Goal: Information Seeking & Learning: Learn about a topic

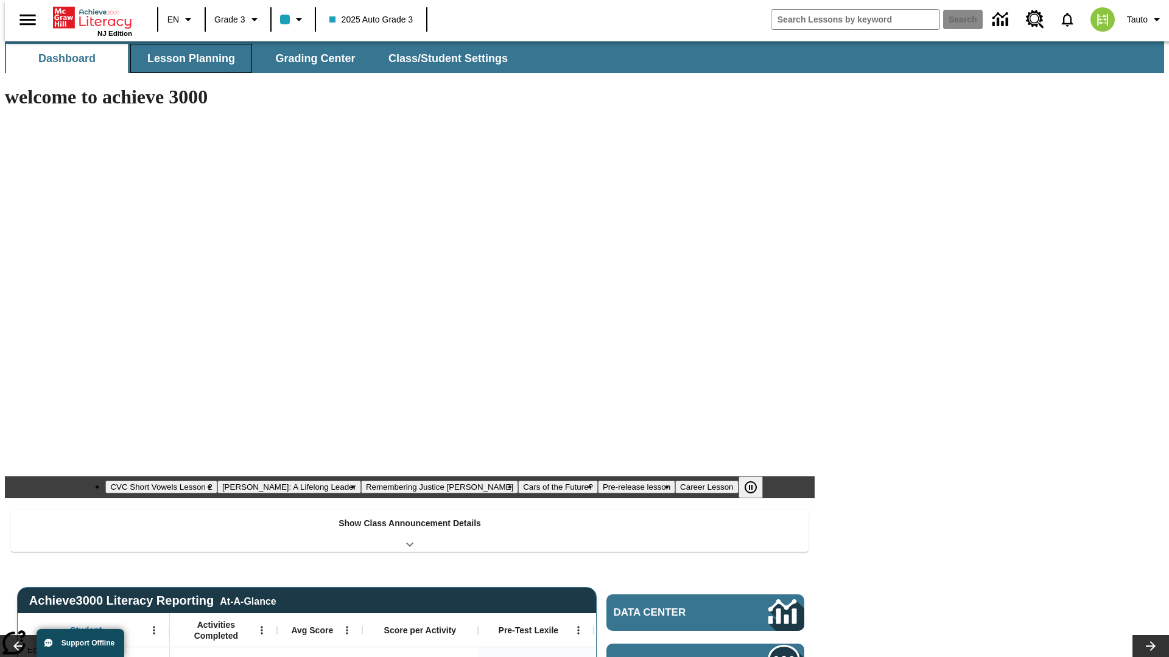
click at [186, 58] on button "Lesson Planning" at bounding box center [191, 58] width 122 height 29
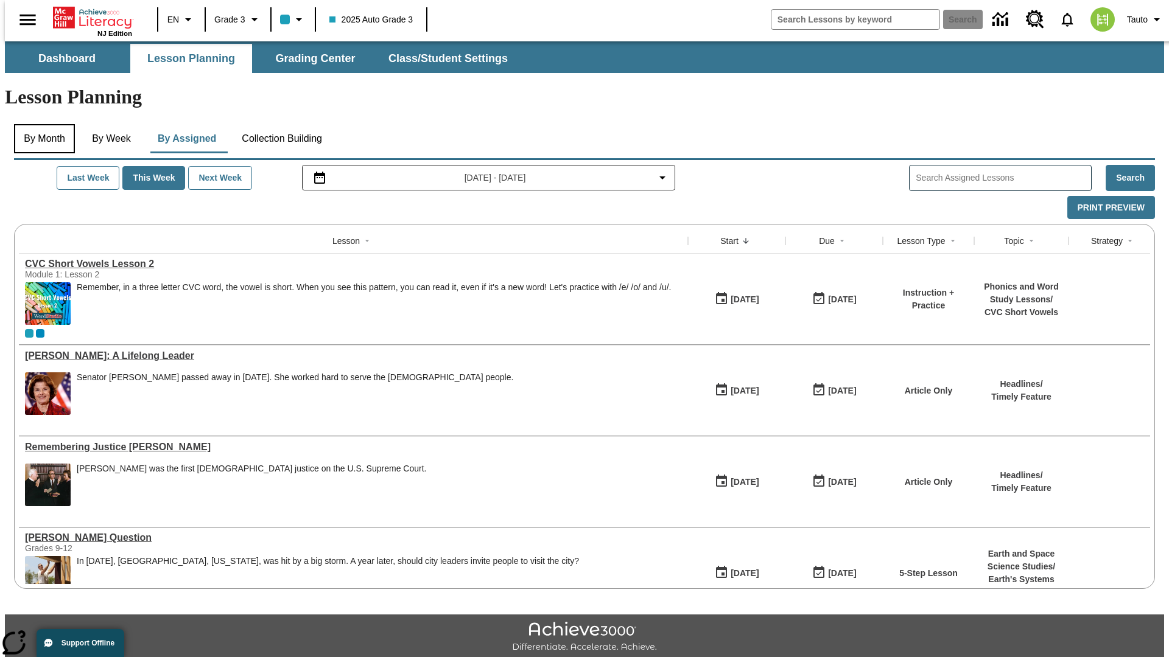
click at [41, 124] on button "By Month" at bounding box center [44, 138] width 61 height 29
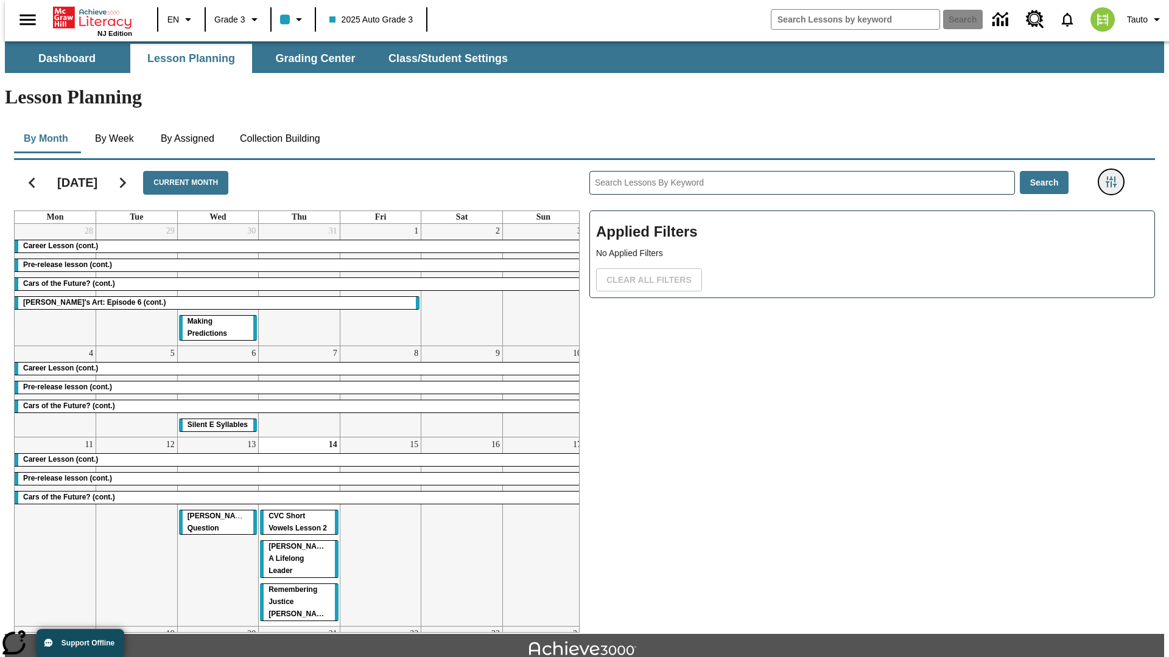
click at [1115, 177] on icon "Filters Side menu" at bounding box center [1111, 182] width 11 height 11
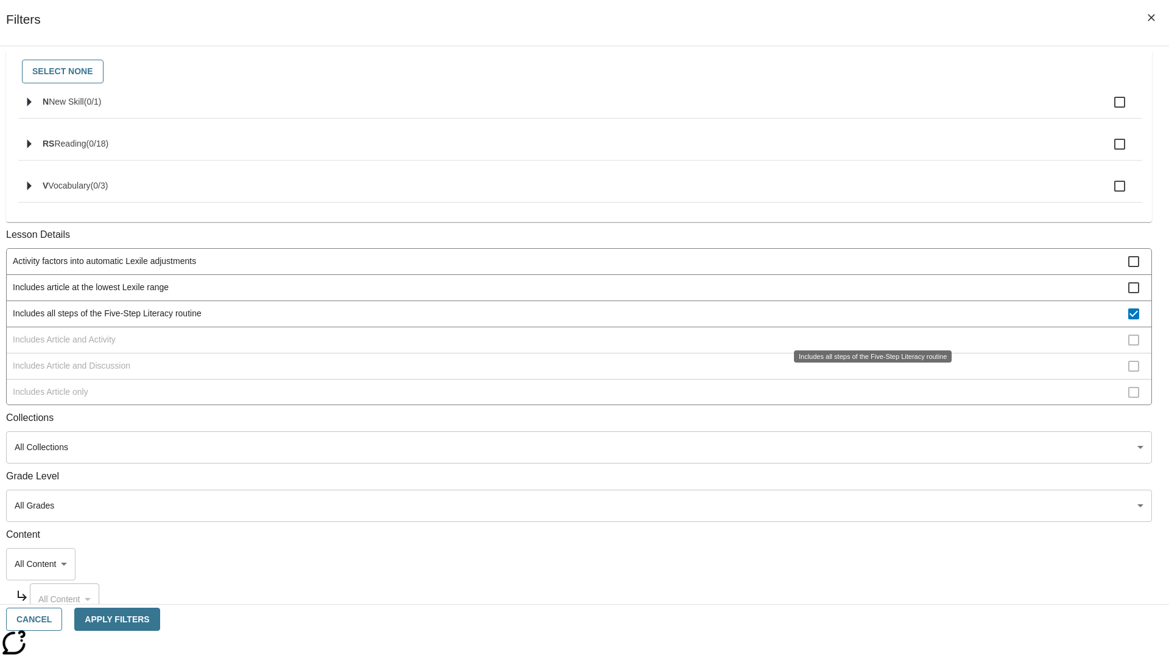
click at [868, 320] on span "Includes all steps of the Five-Step Literacy routine" at bounding box center [570, 313] width 1115 height 13
checkbox input "false"
click at [868, 346] on span "Includes Article and Activity" at bounding box center [570, 340] width 1115 height 13
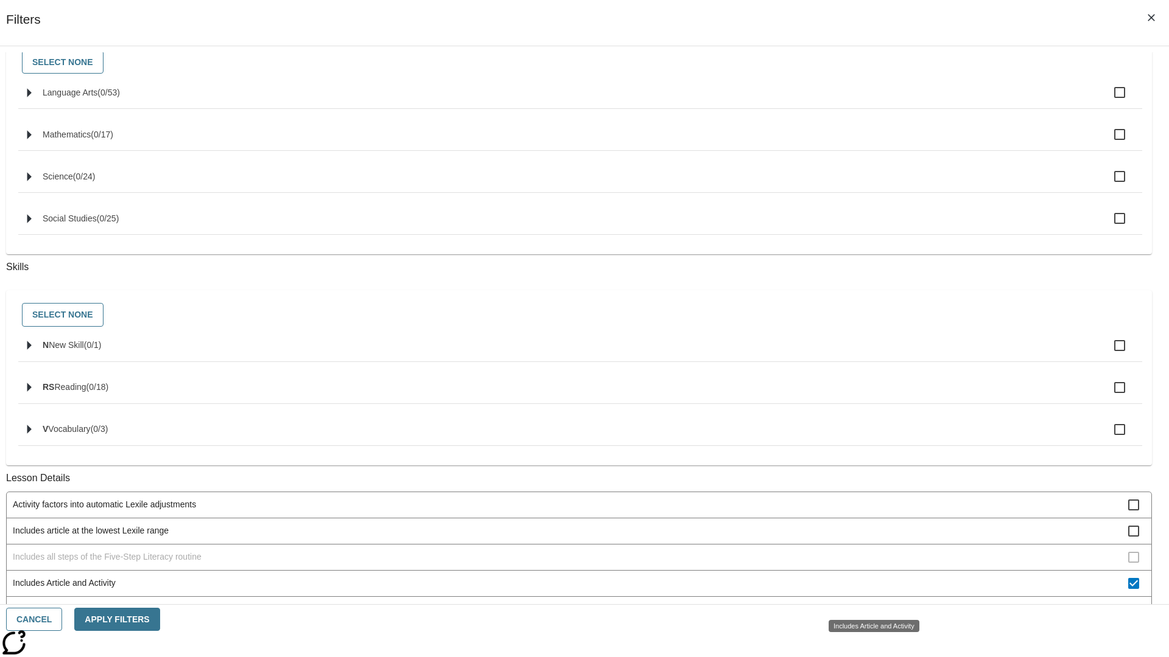
click at [868, 590] on span "Includes Article and Activity" at bounding box center [570, 583] width 1115 height 13
checkbox input "false"
click at [868, 620] on div "Includes Article and Activity" at bounding box center [874, 626] width 91 height 12
click at [868, 603] on span "Includes Article and Discussion" at bounding box center [570, 609] width 1115 height 13
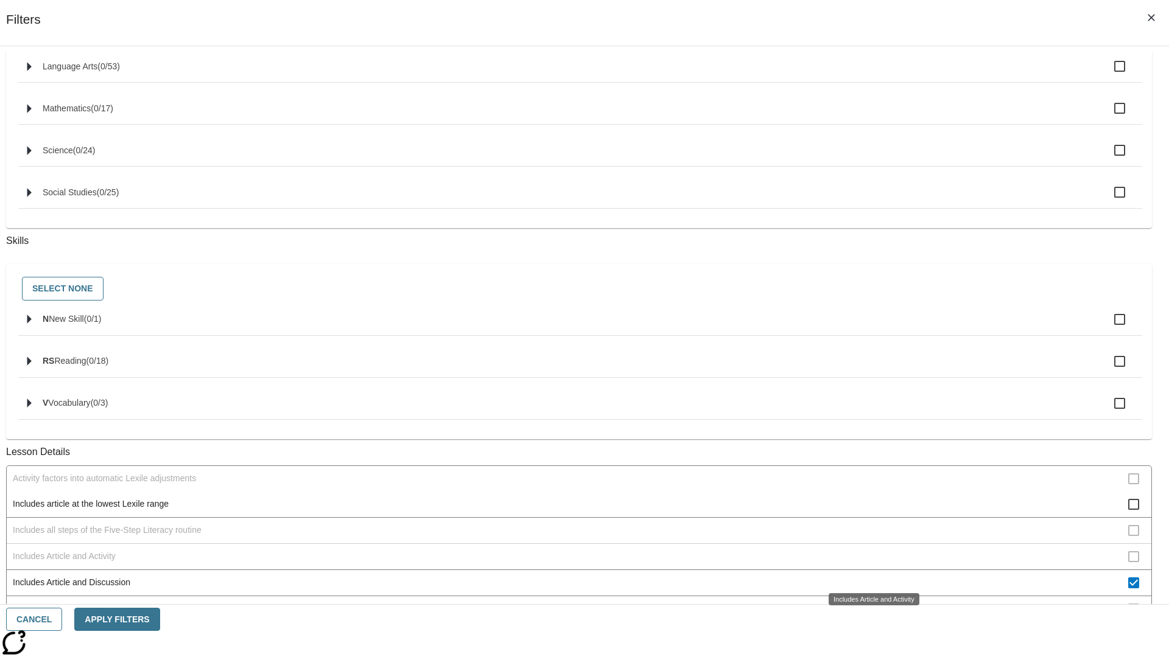
scroll to position [261, 0]
click at [868, 577] on span "Includes Article and Discussion" at bounding box center [570, 583] width 1115 height 13
checkbox input "false"
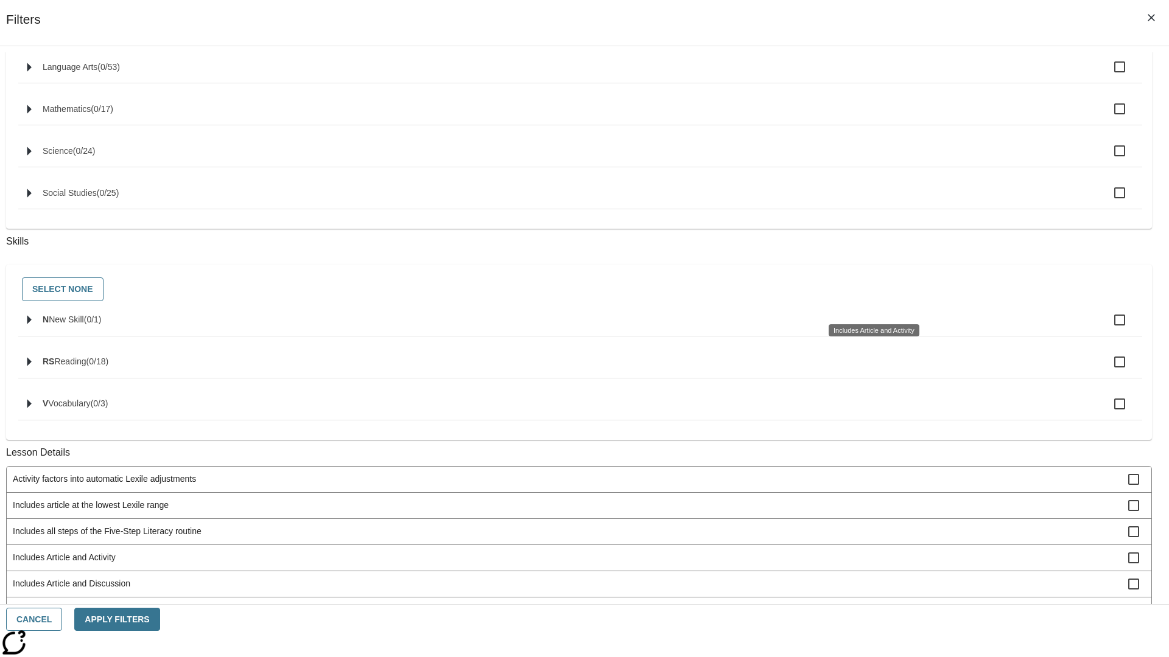
scroll to position [491, 0]
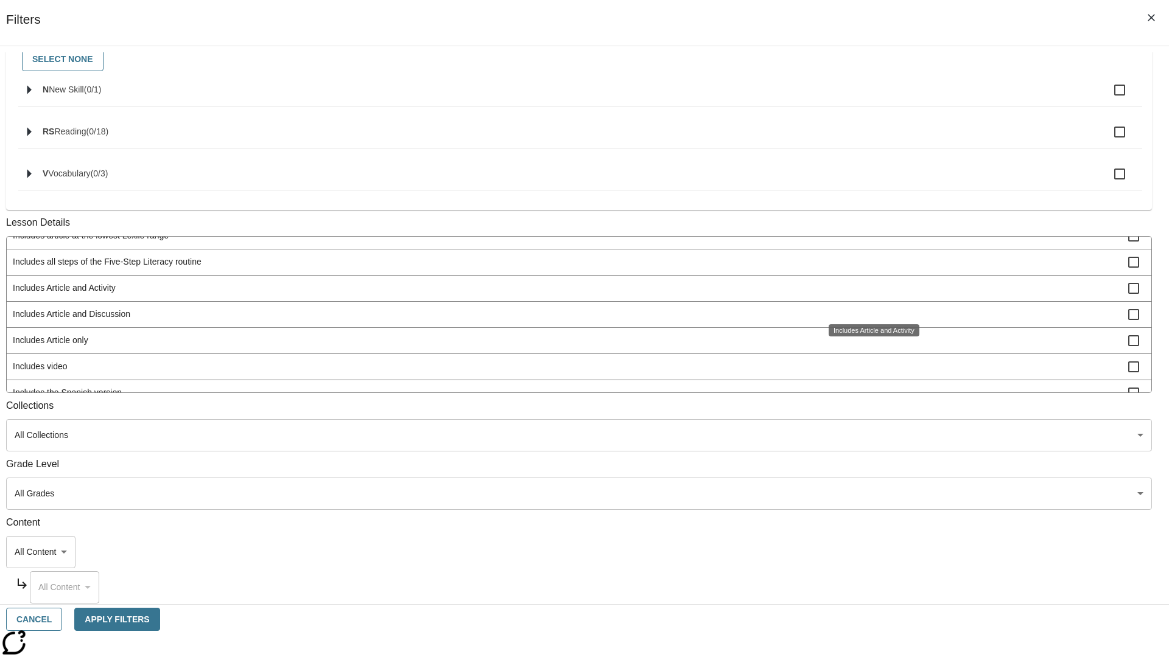
click at [868, 347] on span "Includes Article only" at bounding box center [570, 340] width 1115 height 13
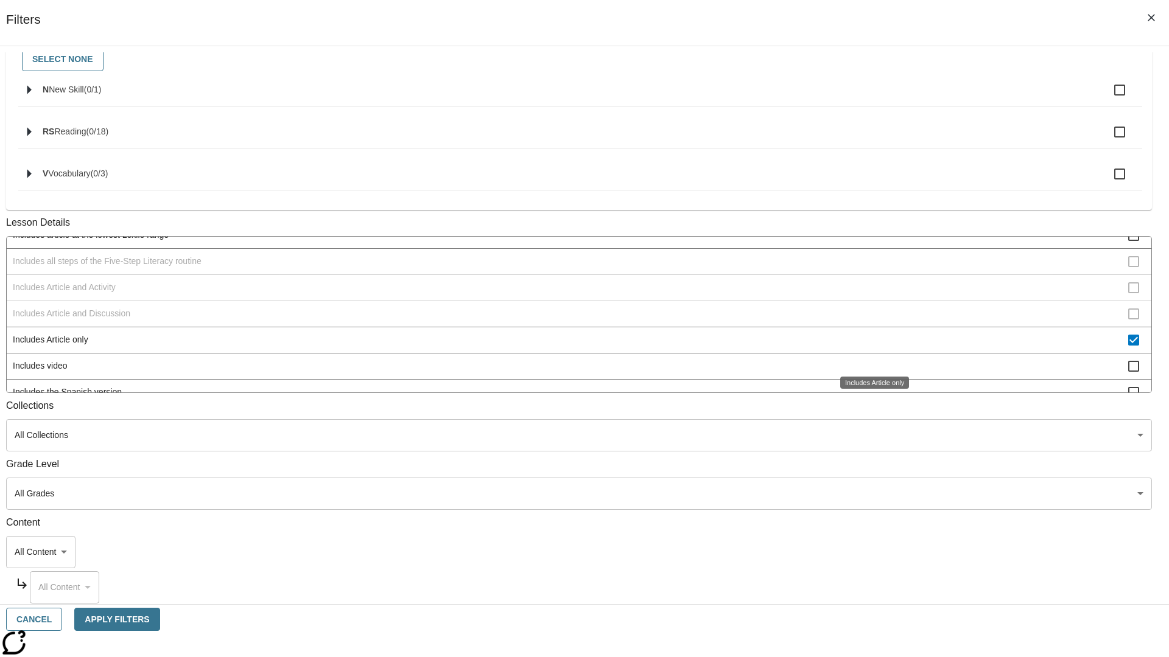
click at [868, 346] on span "Includes Article only" at bounding box center [570, 340] width 1115 height 13
checkbox input "false"
click at [868, 412] on span "Includes technology-enhanced activity item" at bounding box center [570, 418] width 1115 height 13
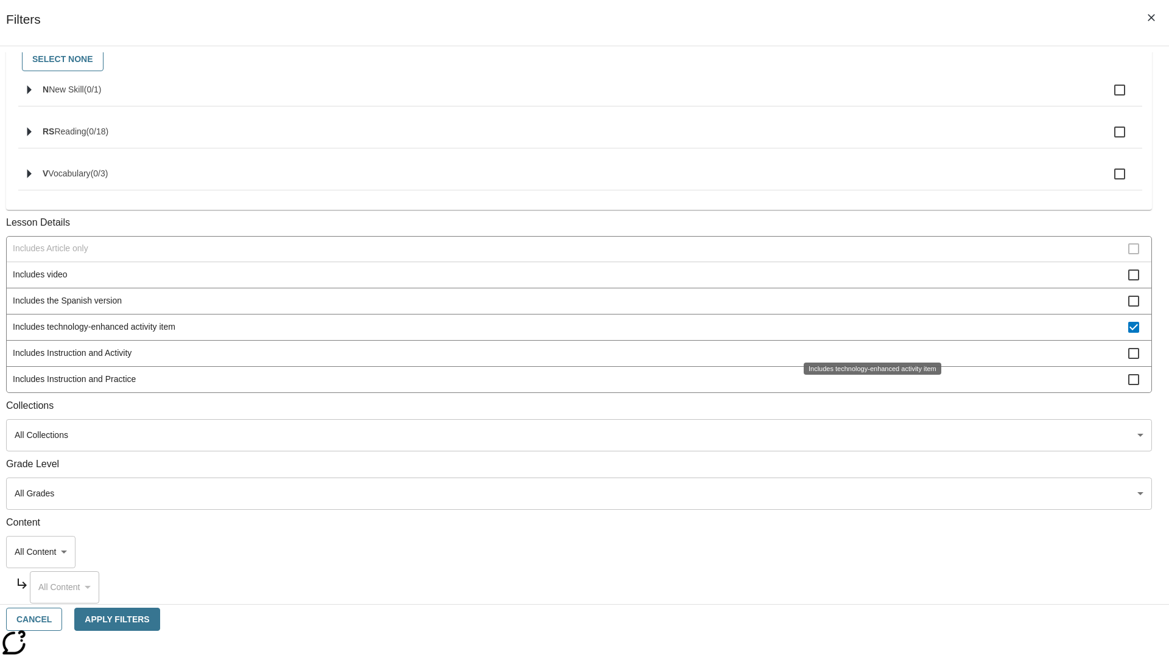
click at [868, 334] on span "Includes technology-enhanced activity item" at bounding box center [570, 327] width 1115 height 13
checkbox input "false"
click at [868, 360] on span "Includes Instruction and Activity" at bounding box center [570, 353] width 1115 height 13
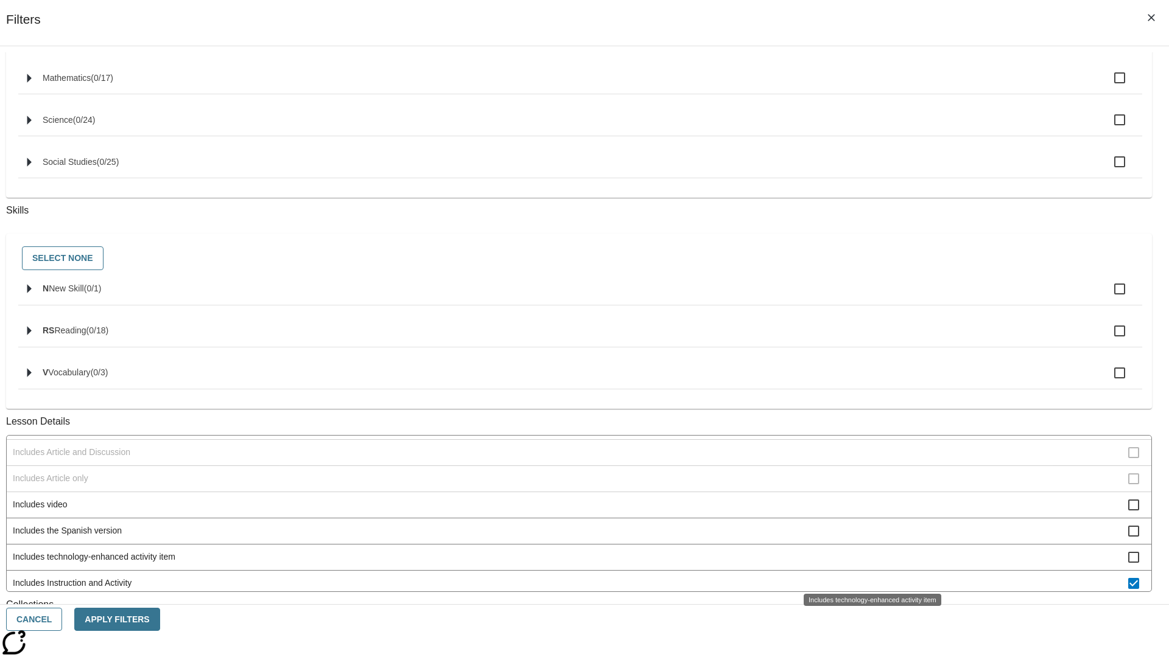
scroll to position [506, 0]
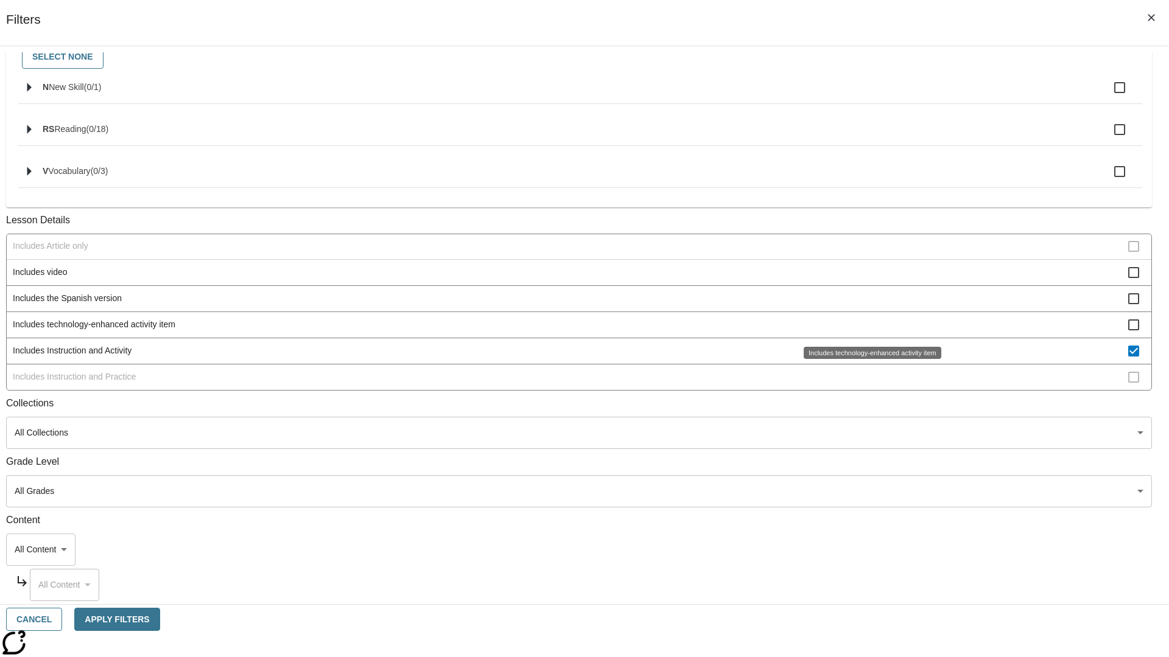
click at [867, 351] on span "Includes Instruction and Activity" at bounding box center [570, 351] width 1115 height 13
checkbox input "false"
click at [868, 384] on span "Includes Instruction and Practice" at bounding box center [570, 377] width 1115 height 13
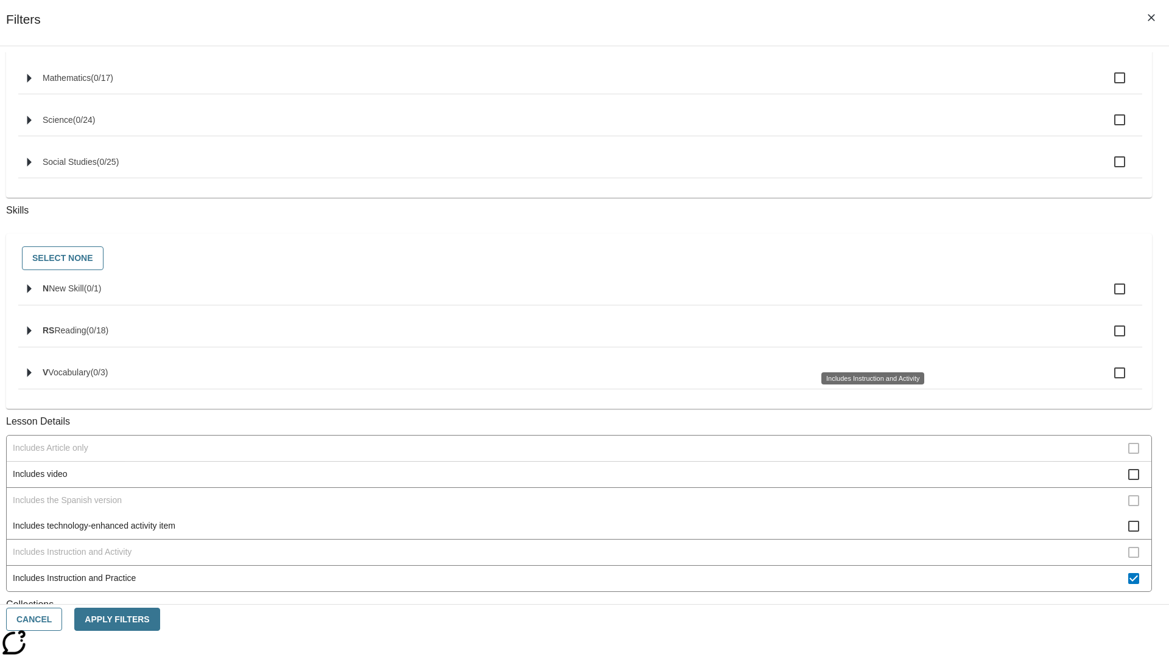
scroll to position [506, 0]
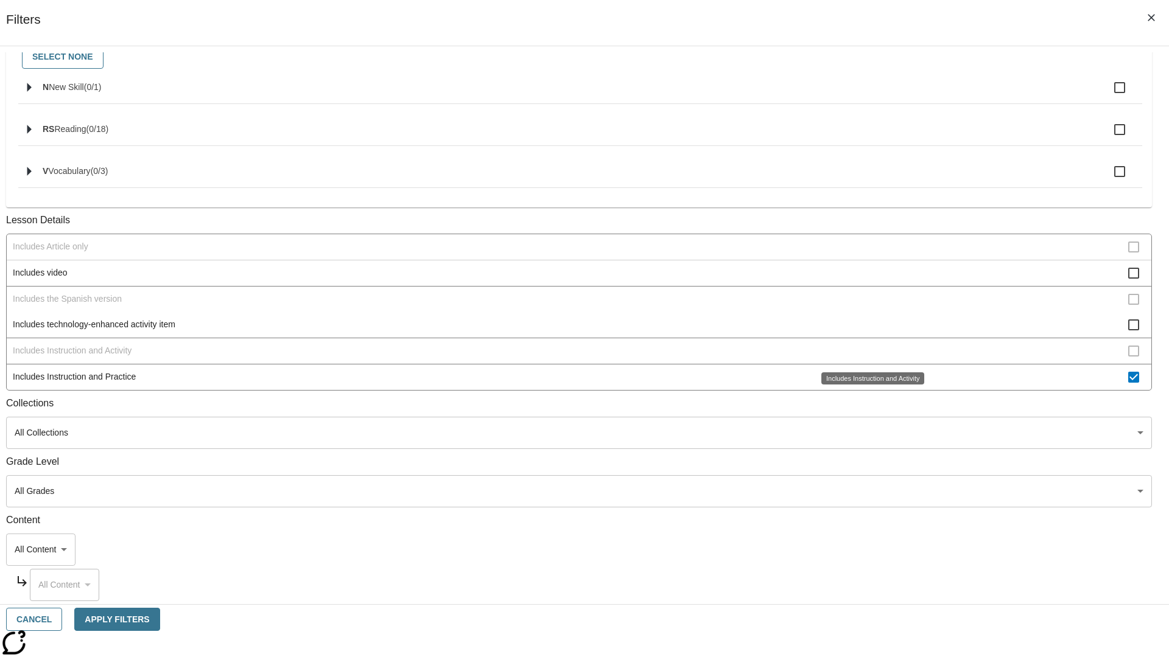
click at [867, 377] on span "Includes Instruction and Practice" at bounding box center [570, 377] width 1115 height 13
checkbox input "false"
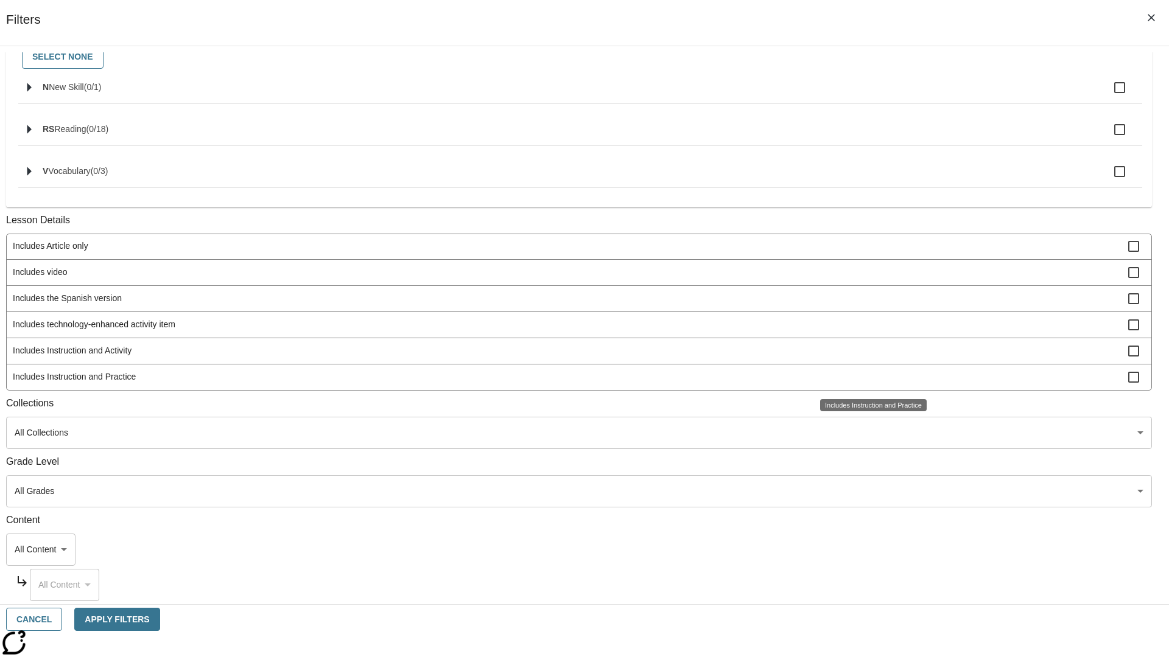
scroll to position [506, 1]
click at [867, 122] on span "Activity factors into automatic Lexile adjustments" at bounding box center [570, 115] width 1115 height 13
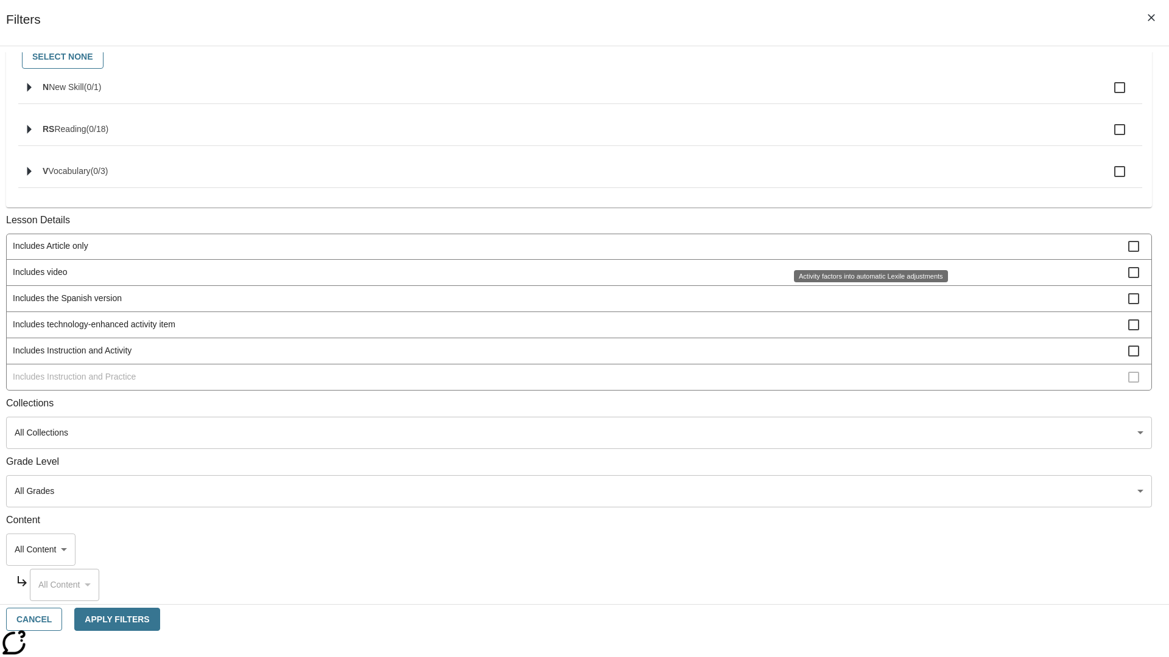
scroll to position [0, 0]
click at [867, 248] on span "Activity factors into automatic Lexile adjustments" at bounding box center [570, 246] width 1115 height 13
checkbox input "false"
click at [868, 279] on span "Includes article at the lowest Lexile range" at bounding box center [570, 273] width 1115 height 13
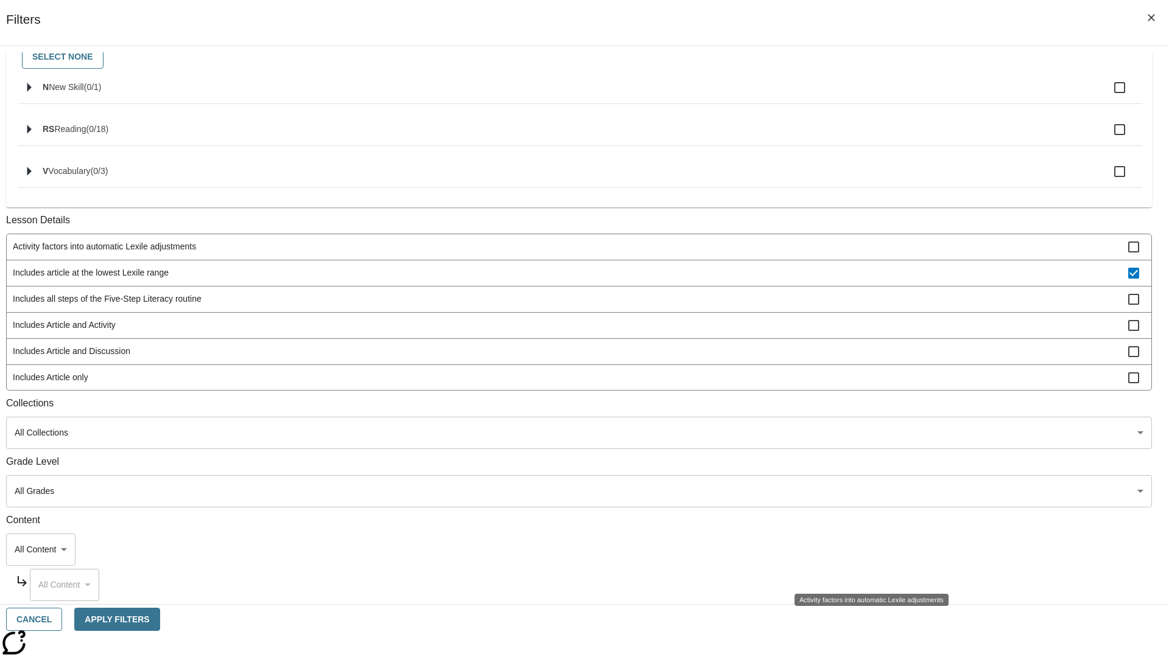
scroll to position [183, 0]
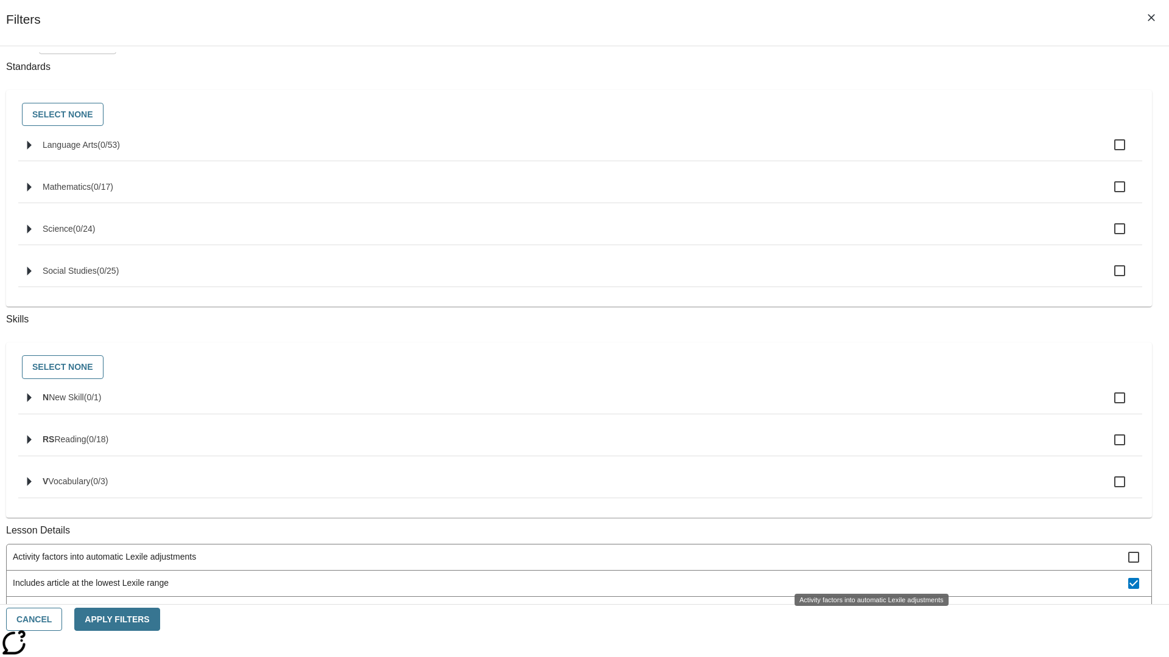
click at [868, 577] on span "Includes article at the lowest Lexile range" at bounding box center [570, 583] width 1115 height 13
checkbox input "false"
